Goal: Task Accomplishment & Management: Manage account settings

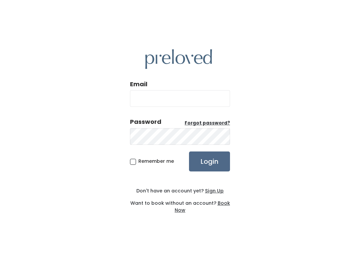
click at [178, 96] on input "Email" at bounding box center [180, 98] width 100 height 17
type input "spanishfork.store@preloved.love"
click at [209, 161] on input "Login" at bounding box center [209, 162] width 41 height 20
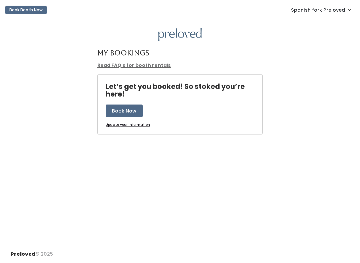
click at [339, 12] on span "Spanish fork Preloved" at bounding box center [318, 9] width 54 height 7
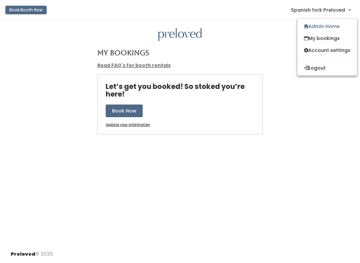
click at [336, 26] on link "Admin Home" at bounding box center [327, 26] width 60 height 12
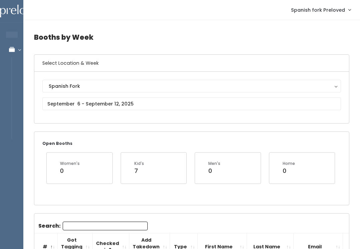
click at [107, 36] on h4 "Booths by Week" at bounding box center [191, 37] width 315 height 18
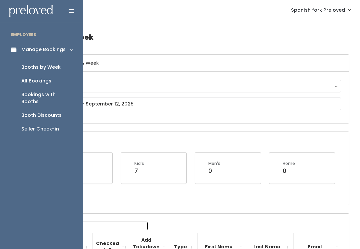
click at [56, 112] on div "Booth Discounts" at bounding box center [41, 115] width 40 height 7
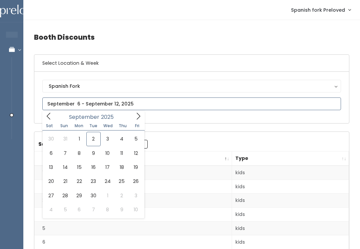
type input "August 30 to September 5"
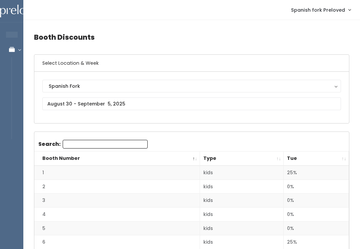
click at [348, 159] on th "Tue" at bounding box center [316, 158] width 65 height 14
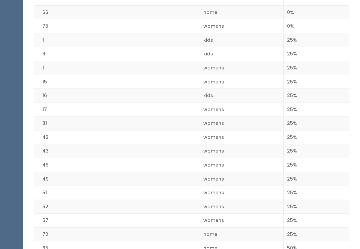
scroll to position [939, 0]
